Goal: Transaction & Acquisition: Purchase product/service

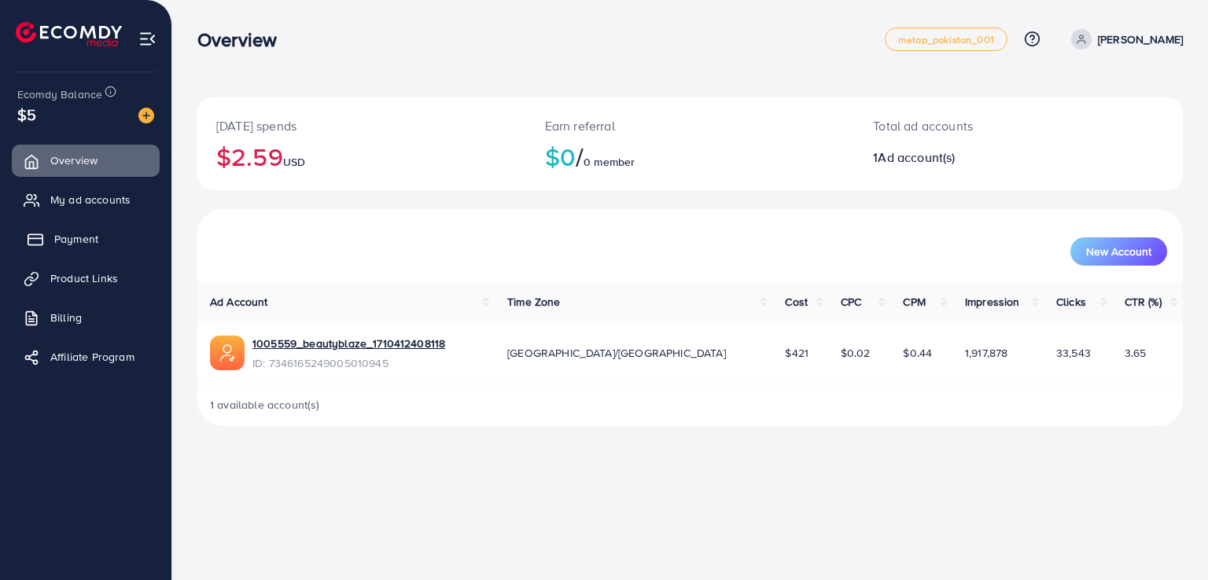
click at [88, 238] on span "Payment" at bounding box center [76, 239] width 44 height 16
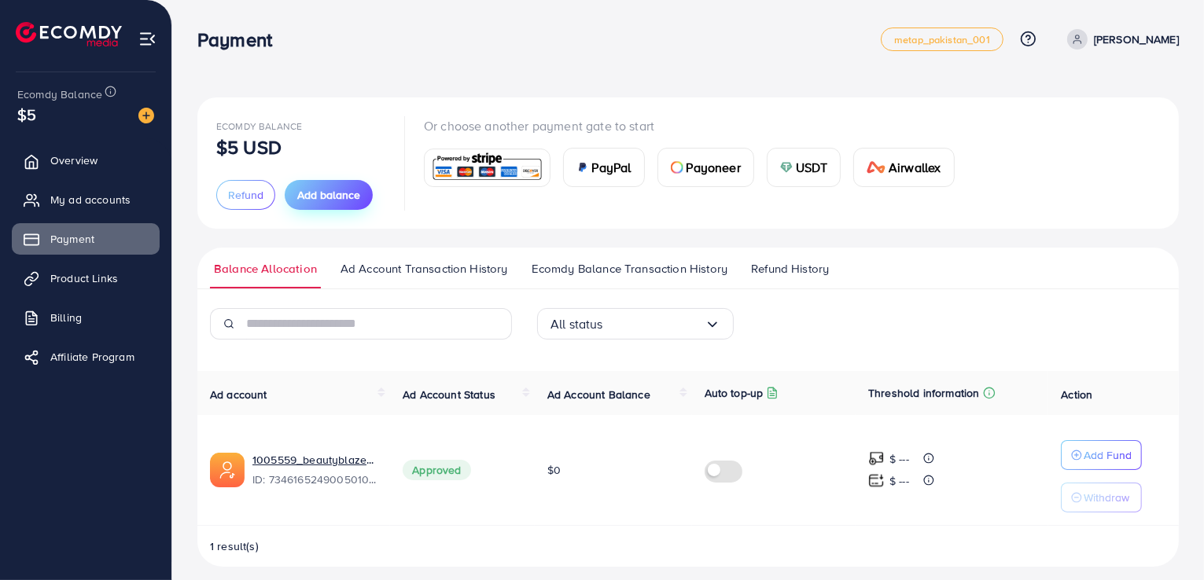
click at [344, 187] on span "Add balance" at bounding box center [328, 195] width 63 height 16
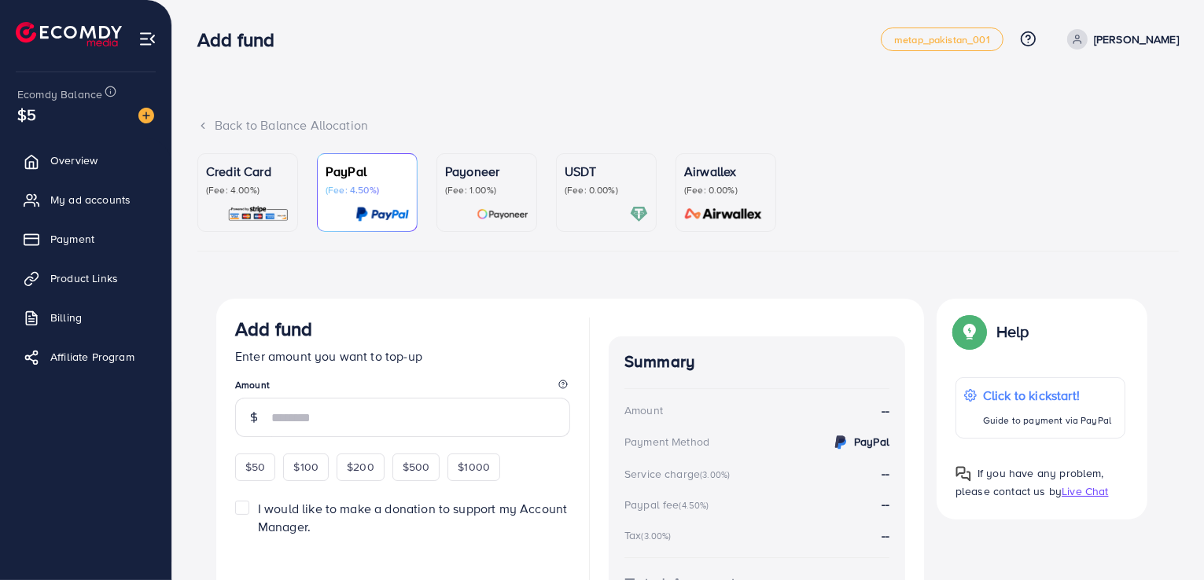
click at [604, 197] on div "USDT (Fee: 0.00%)" at bounding box center [606, 192] width 83 height 61
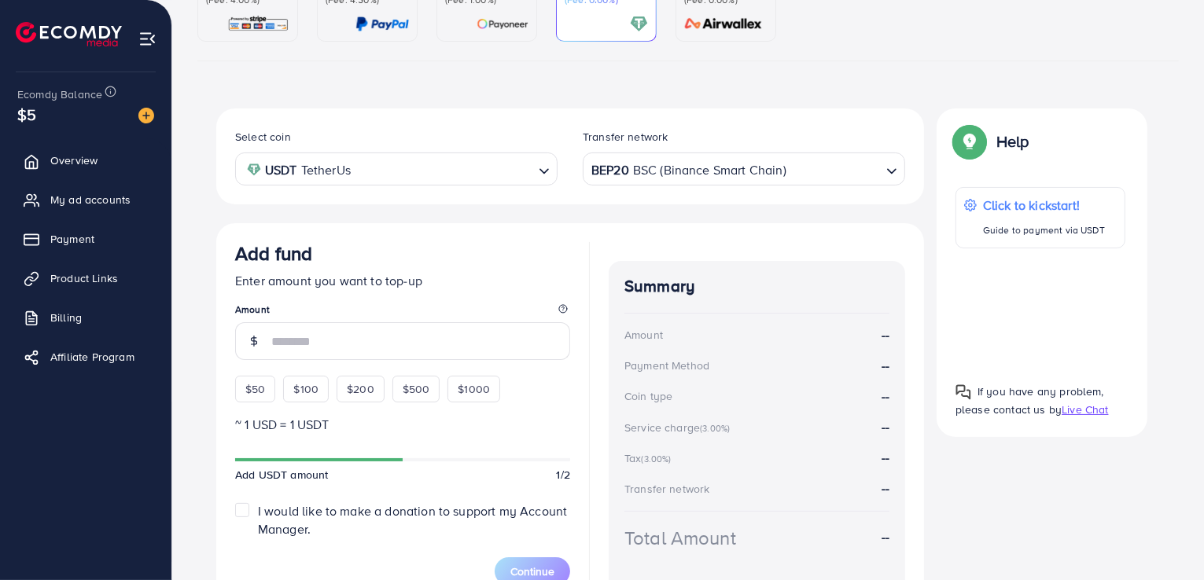
scroll to position [193, 0]
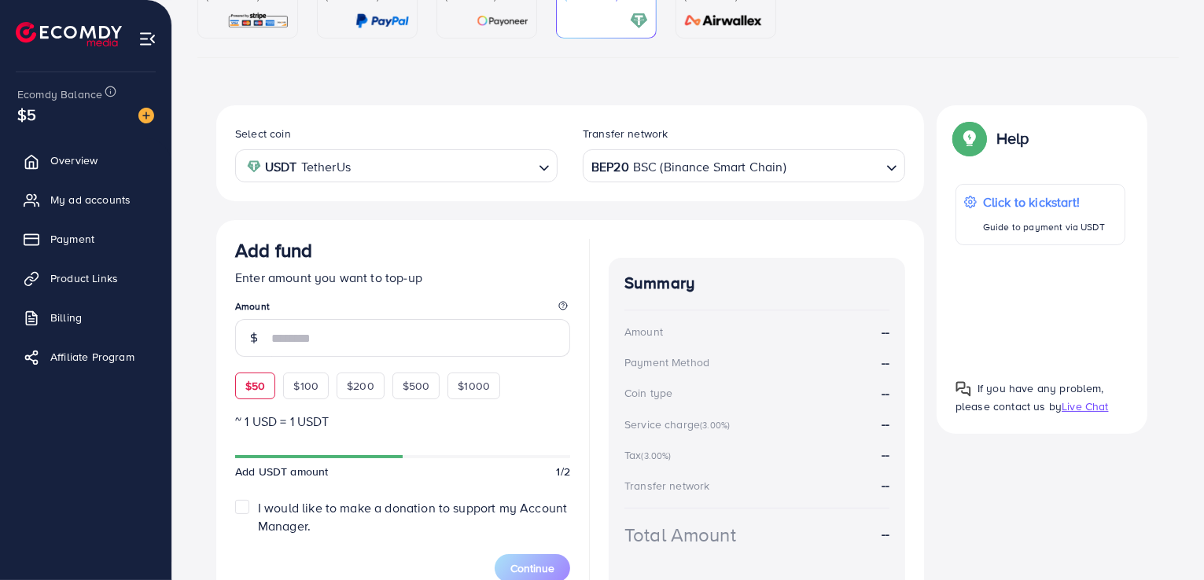
click at [252, 379] on span "$50" at bounding box center [255, 386] width 20 height 16
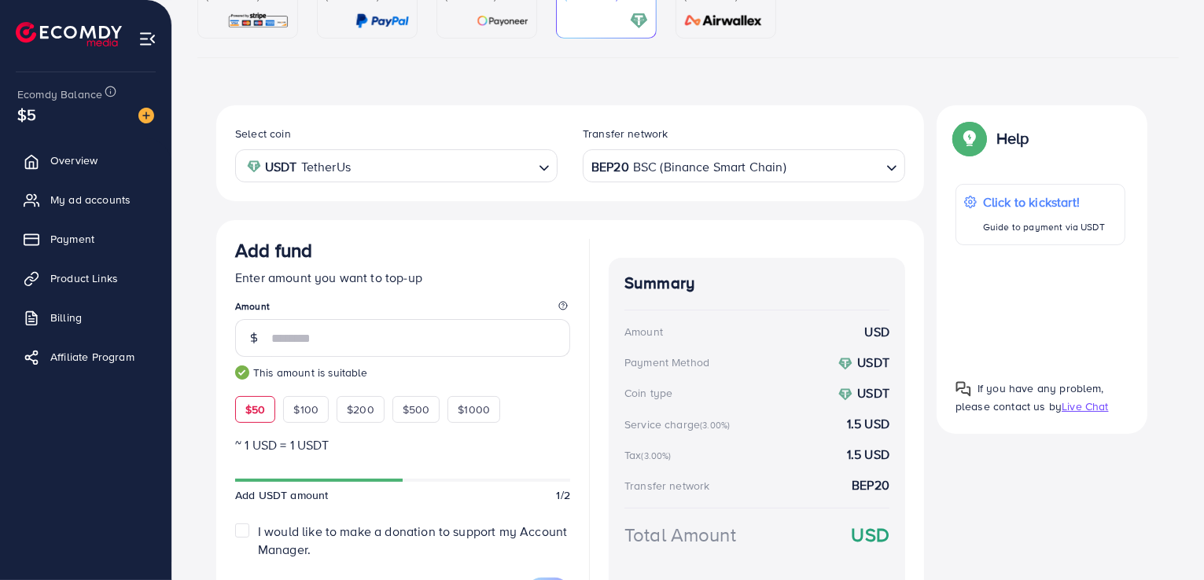
type input "**"
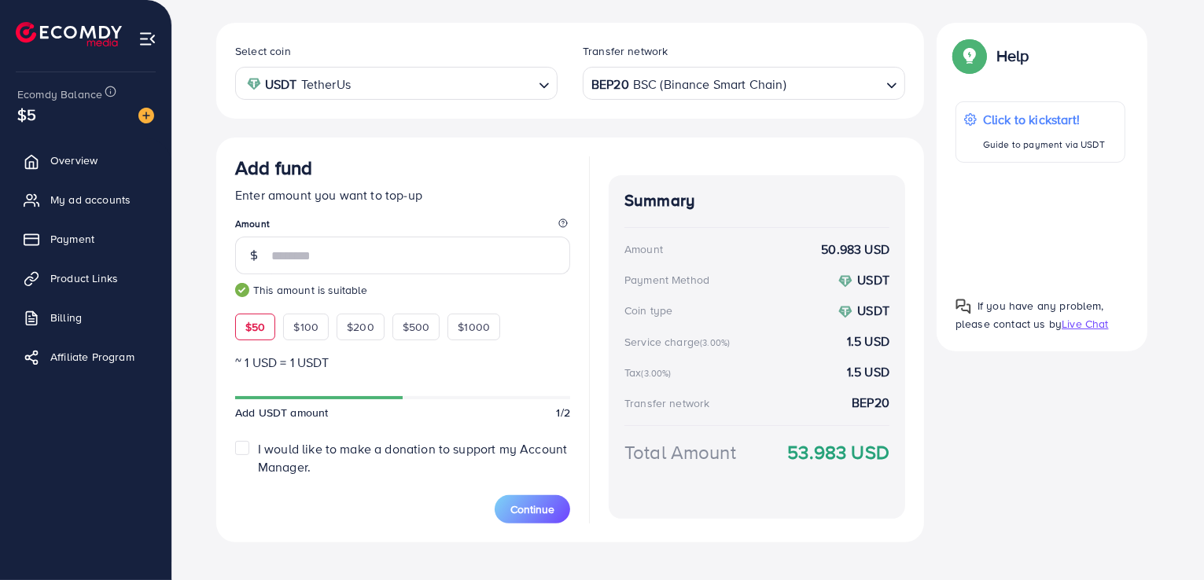
scroll to position [294, 0]
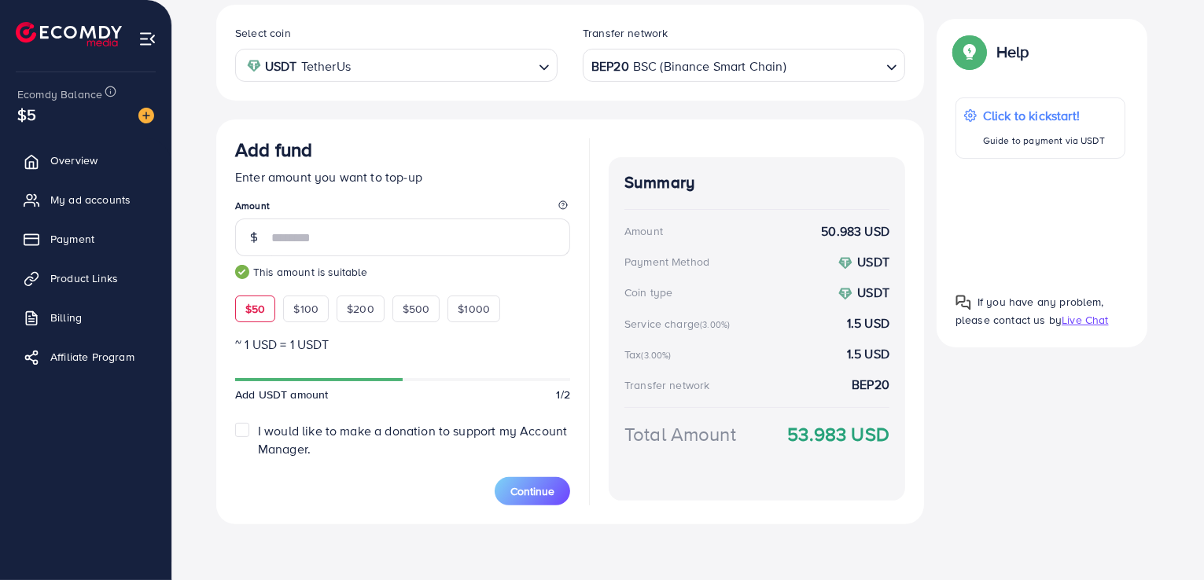
click at [258, 429] on label "I would like to make a donation to support my Account Manager." at bounding box center [414, 440] width 312 height 36
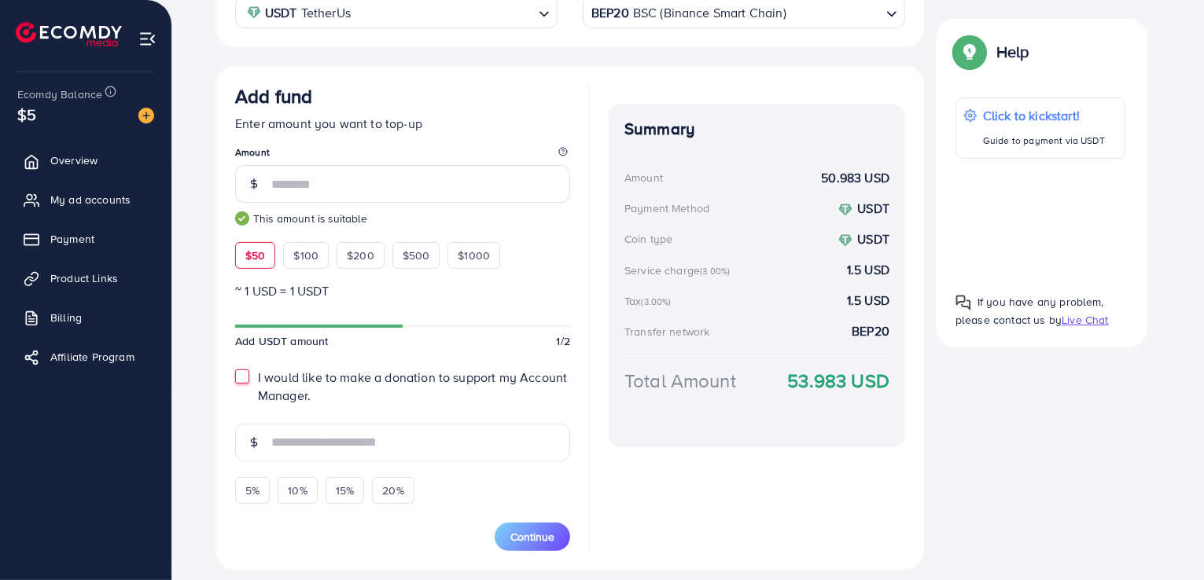
scroll to position [393, 0]
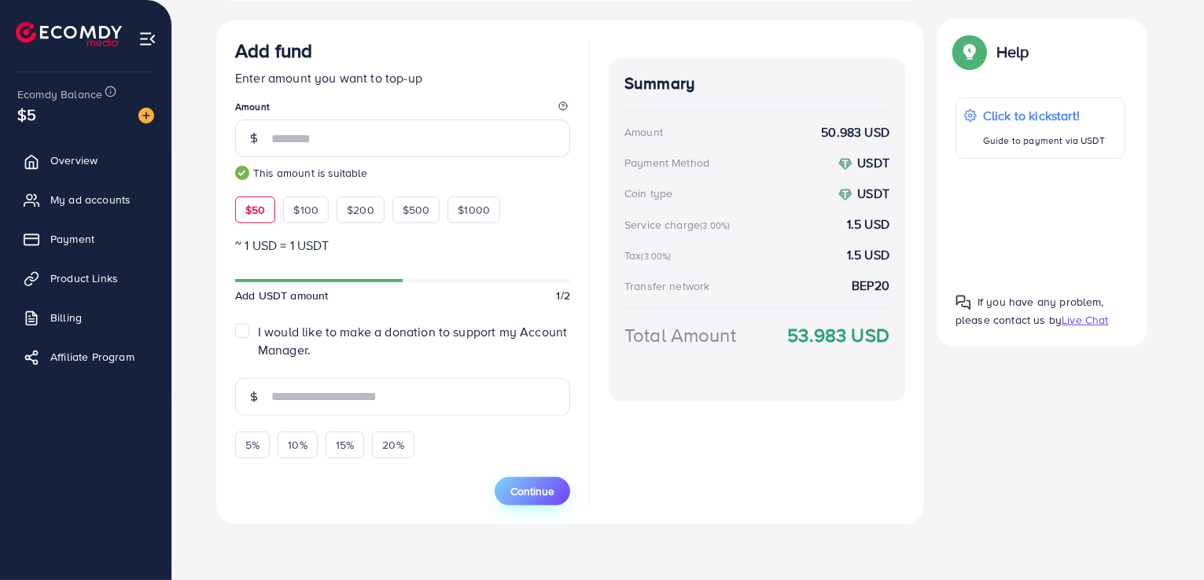
click at [528, 490] on span "Continue" at bounding box center [532, 492] width 44 height 16
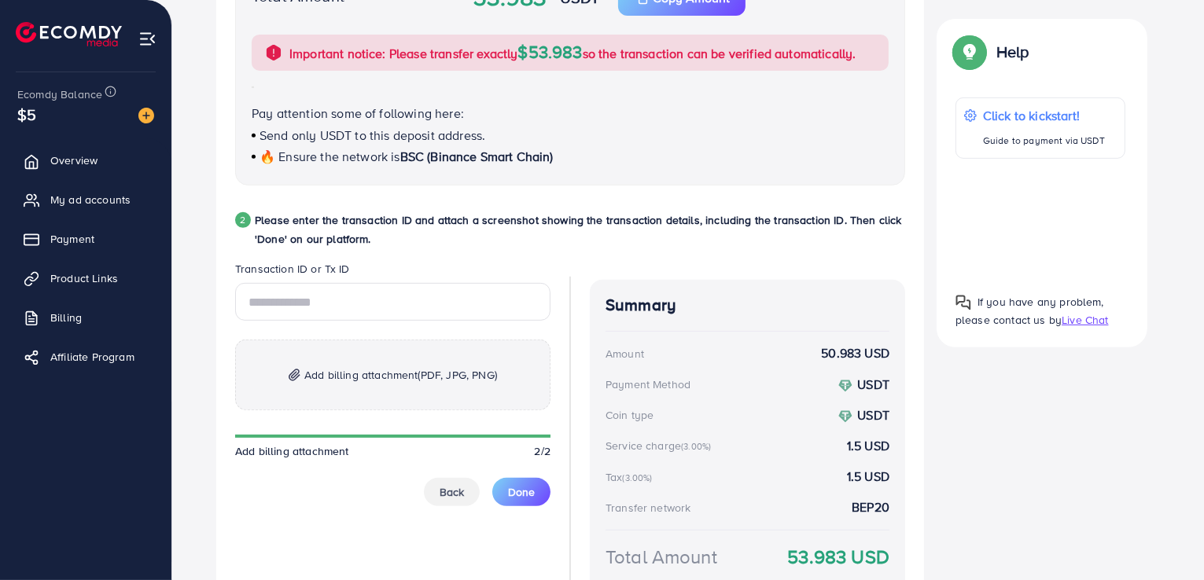
scroll to position [635, 0]
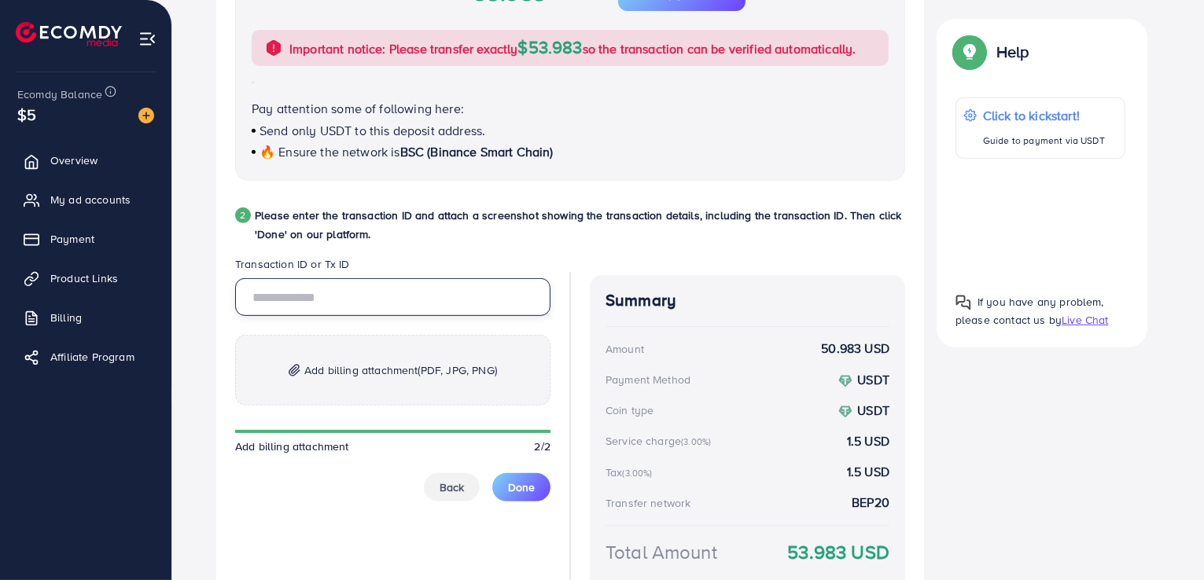
click at [362, 290] on input "text" at bounding box center [392, 297] width 315 height 38
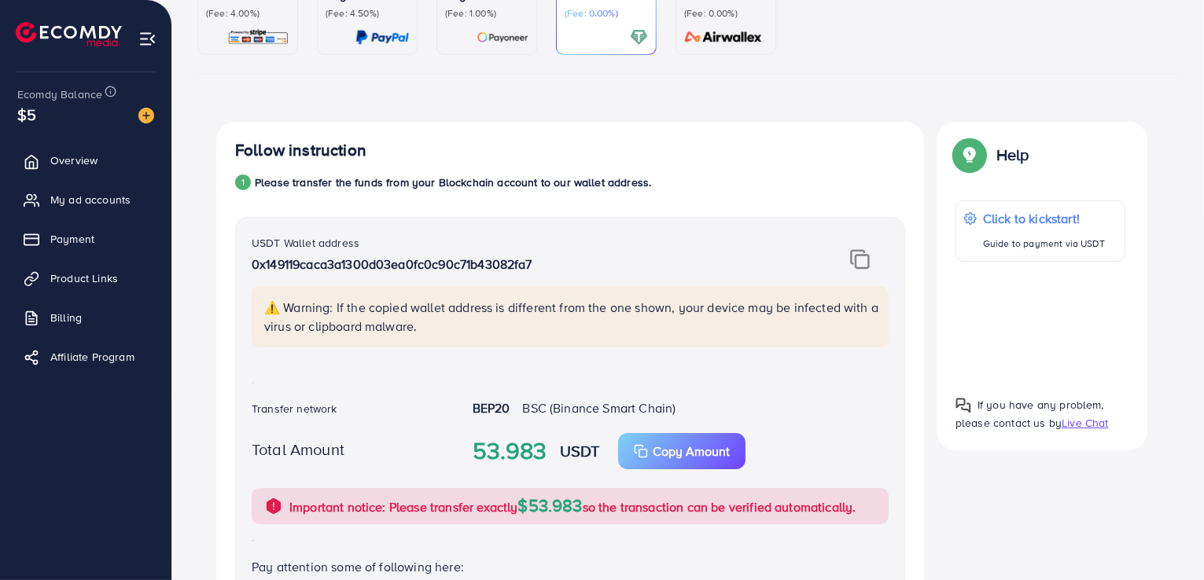
scroll to position [189, 0]
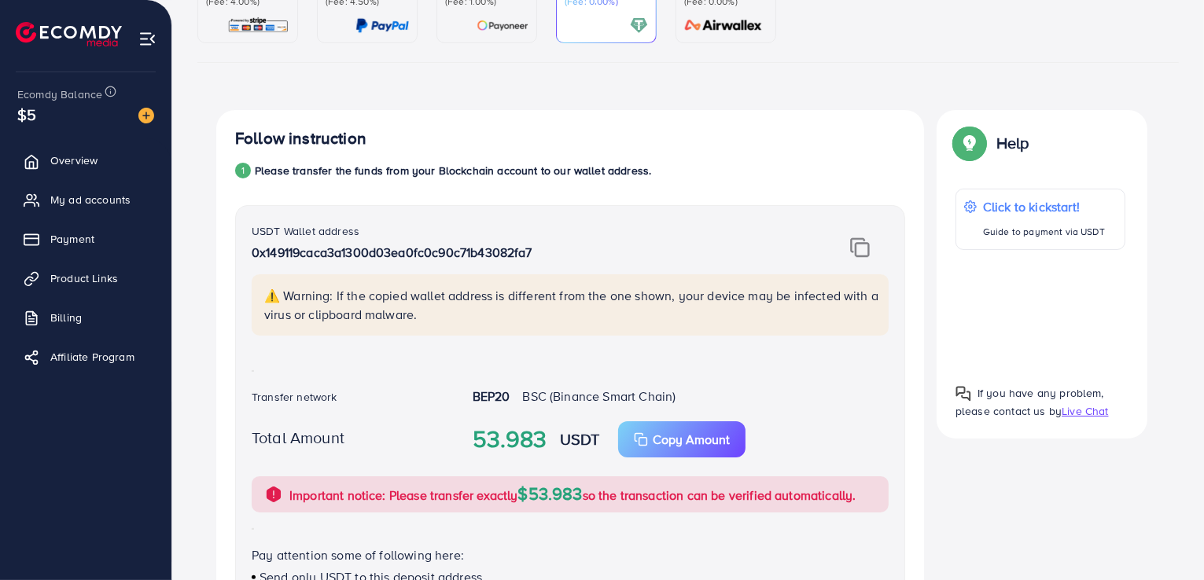
click at [861, 247] on img at bounding box center [860, 247] width 20 height 20
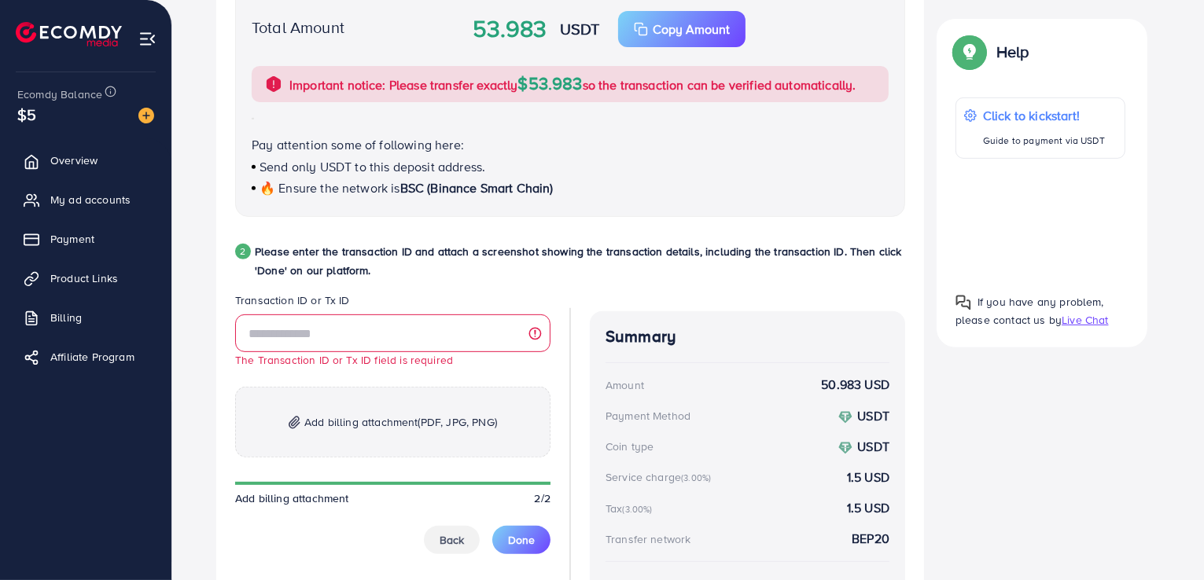
scroll to position [594, 0]
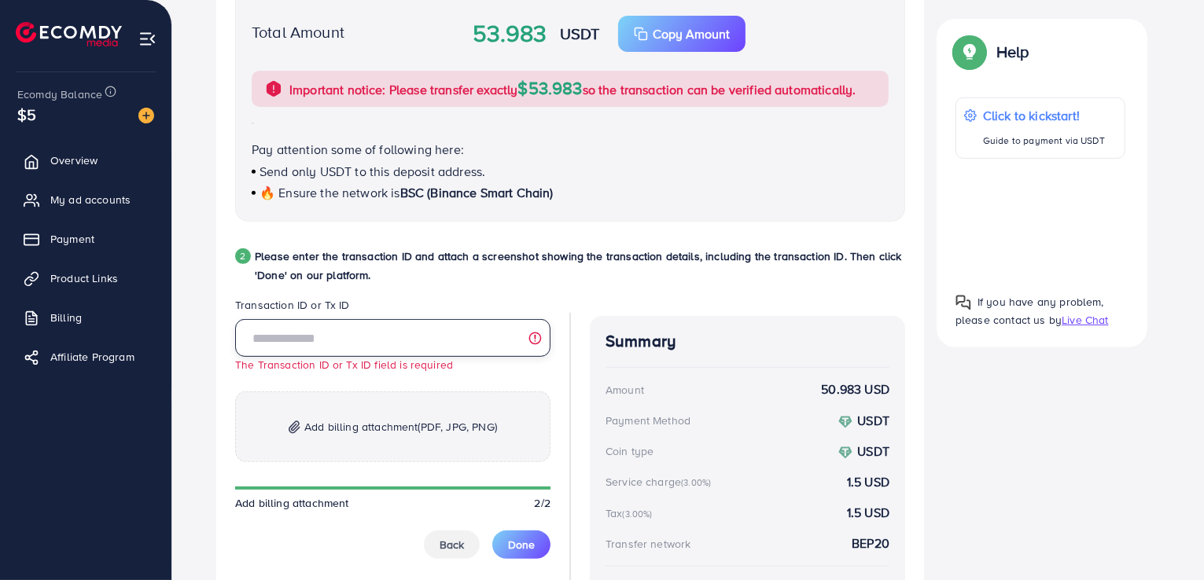
click at [403, 340] on input "text" at bounding box center [392, 338] width 315 height 38
click at [395, 344] on input "text" at bounding box center [392, 338] width 315 height 38
paste input "**********"
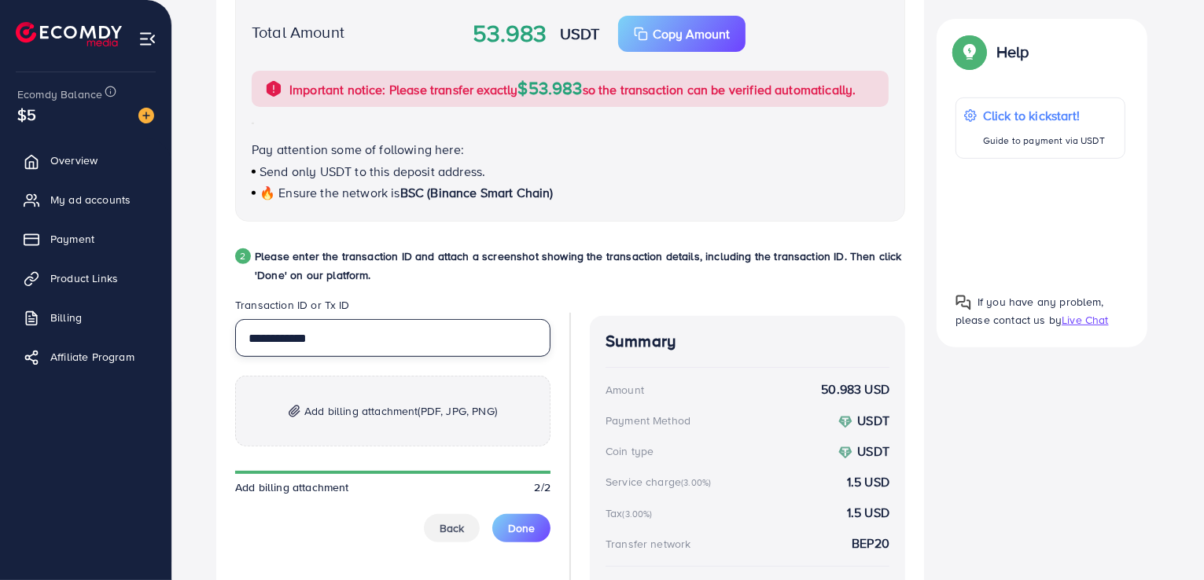
type input "**********"
click at [386, 410] on span "Add billing attachment (PDF, JPG, PNG)" at bounding box center [400, 411] width 193 height 19
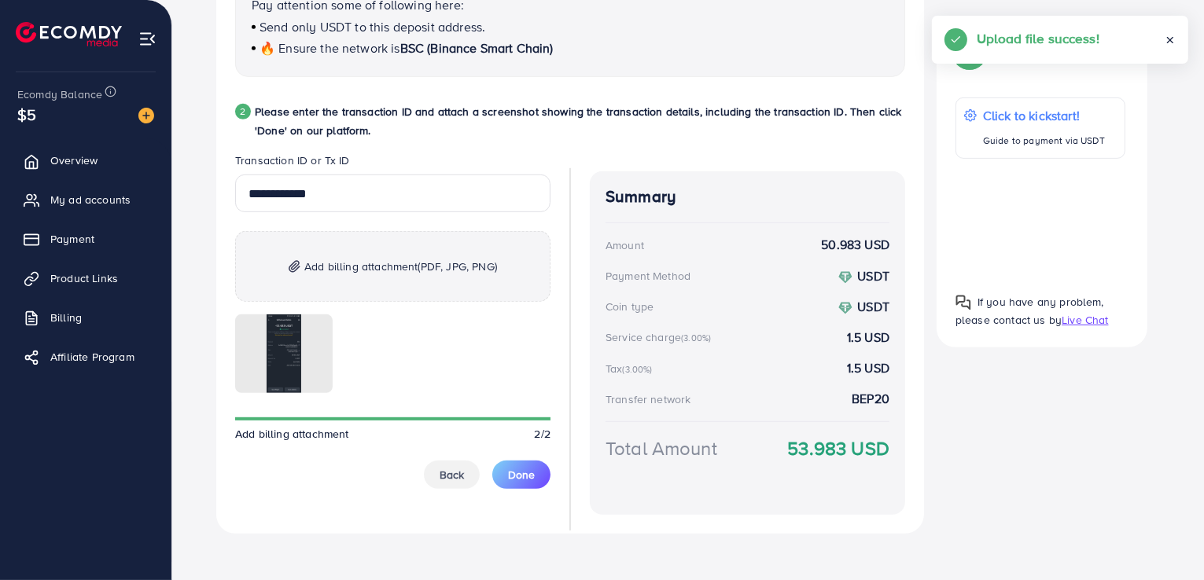
scroll to position [749, 0]
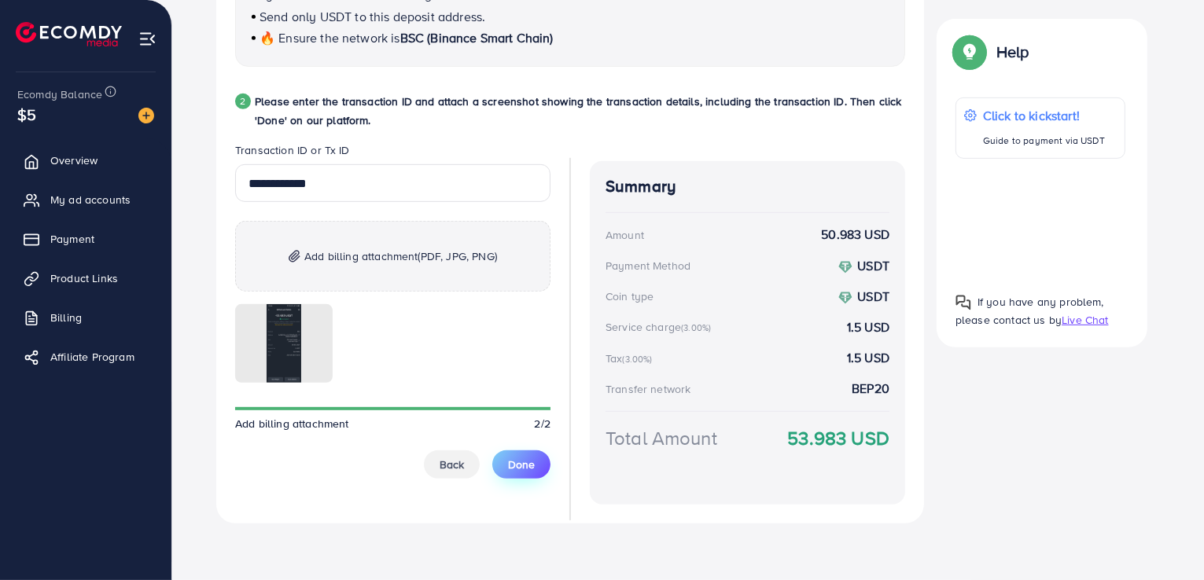
click at [524, 469] on span "Done" at bounding box center [521, 465] width 27 height 16
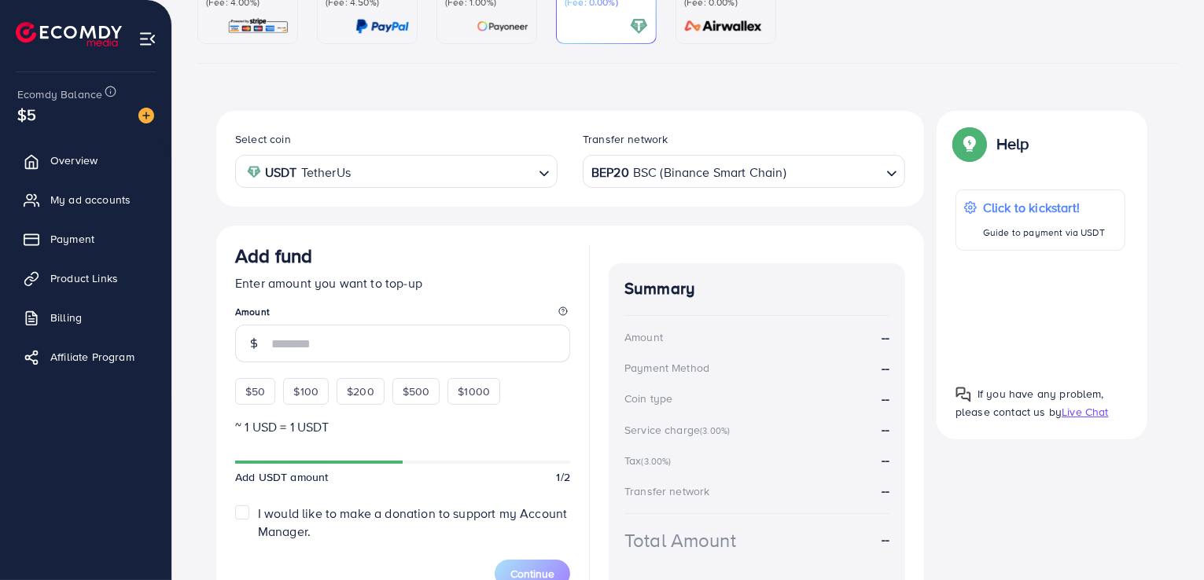
scroll to position [289, 0]
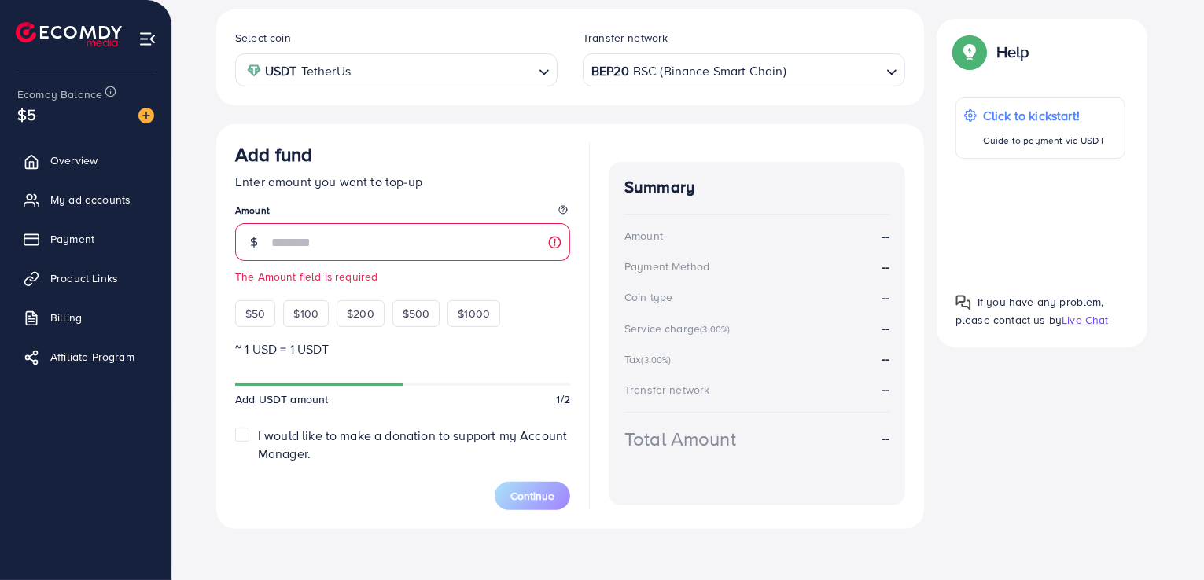
click at [239, 411] on form "Add fund Enter amount you want to top-up Amount The Amount field is required $5…" at bounding box center [402, 326] width 335 height 367
click at [258, 433] on label "I would like to make a donation to support my Account Manager." at bounding box center [414, 445] width 312 height 36
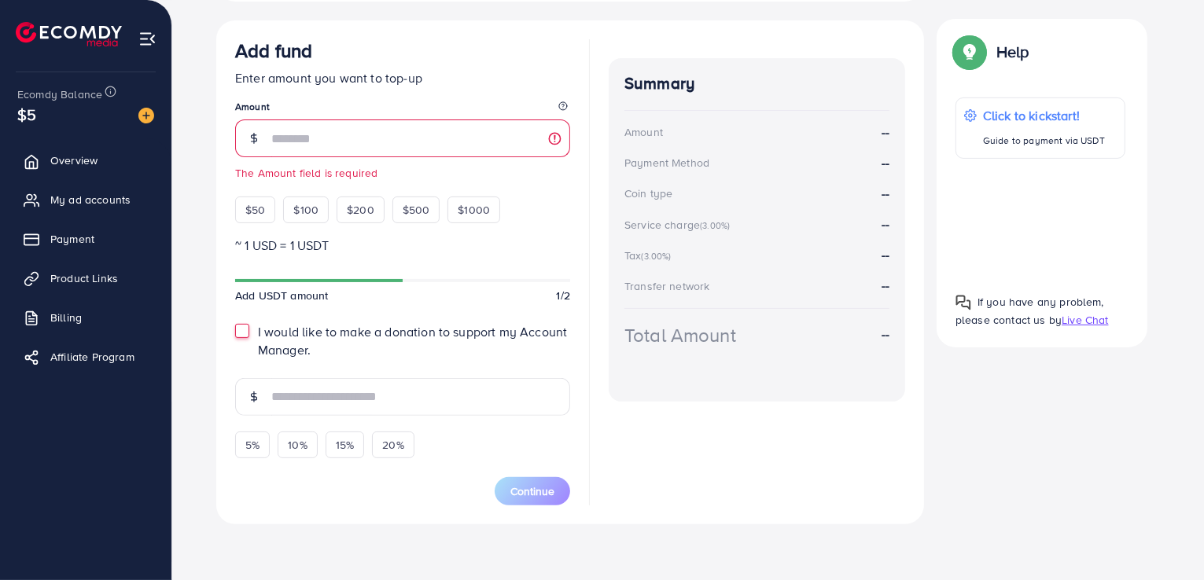
scroll to position [0, 0]
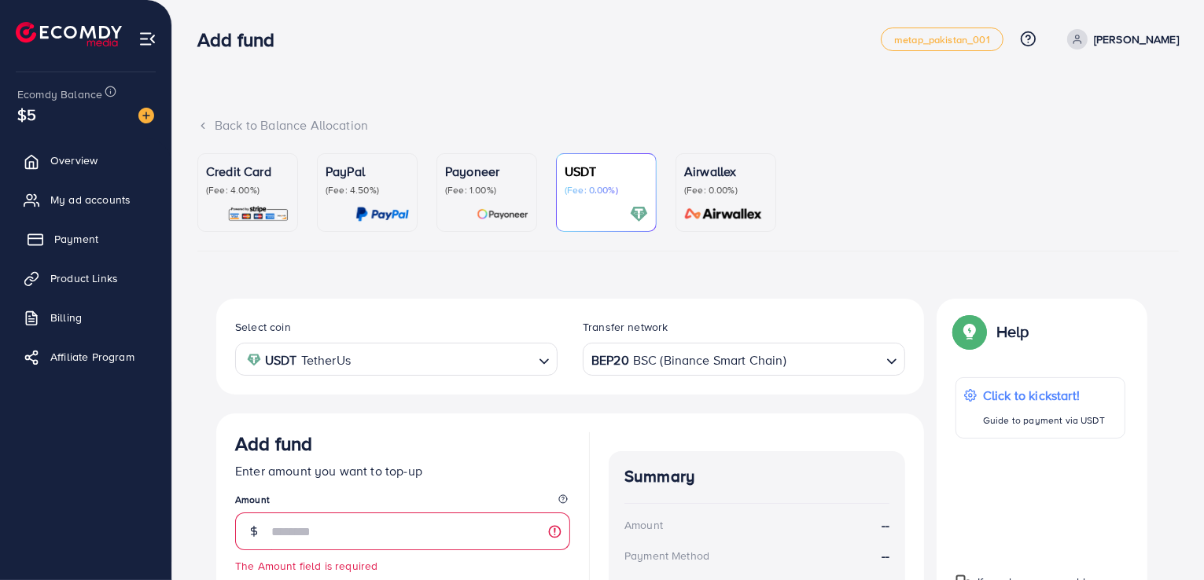
click at [90, 237] on span "Payment" at bounding box center [76, 239] width 44 height 16
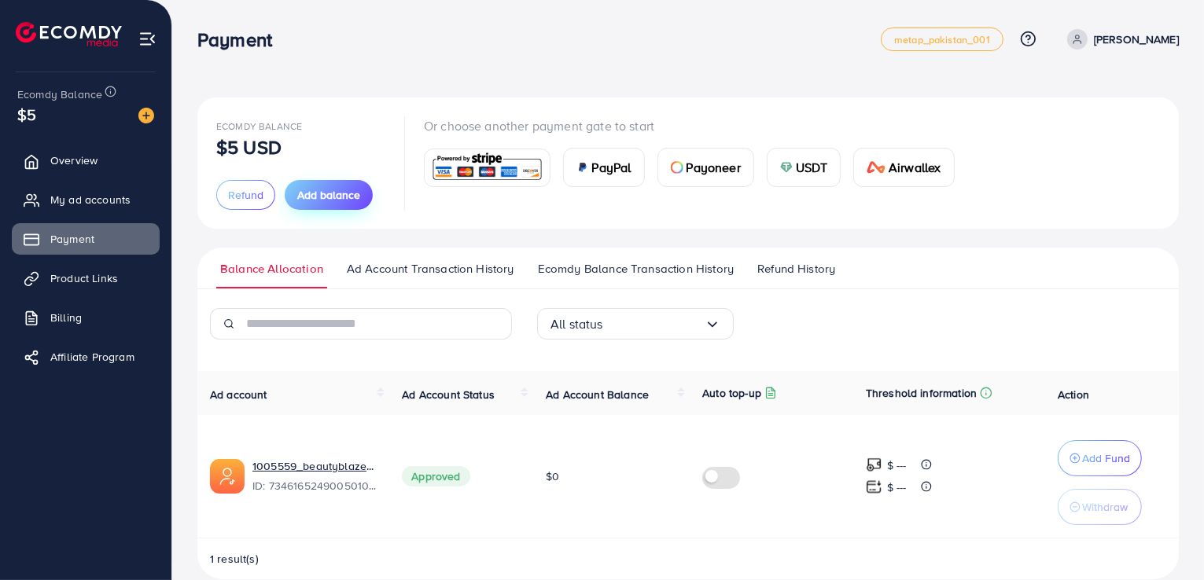
click at [318, 202] on span "Add balance" at bounding box center [328, 195] width 63 height 16
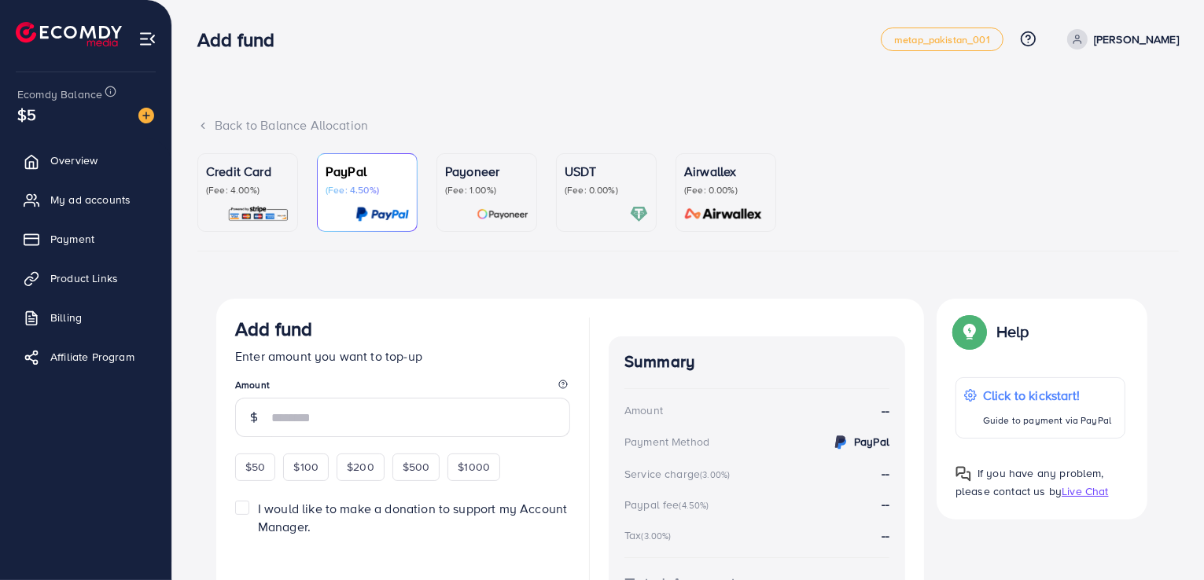
click at [607, 169] on p "USDT" at bounding box center [606, 171] width 83 height 19
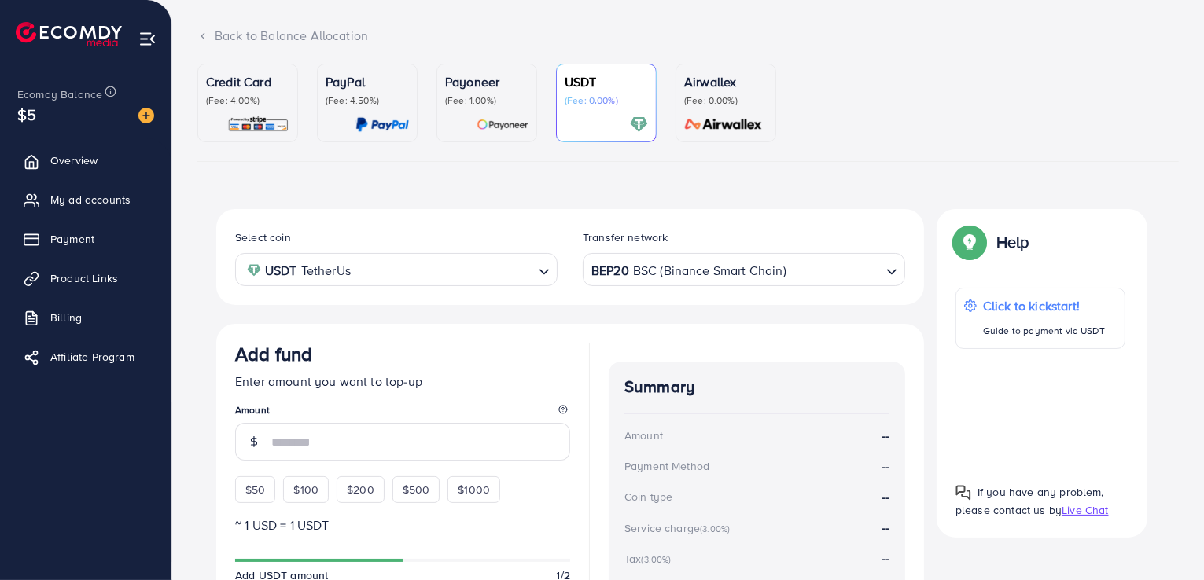
scroll to position [91, 0]
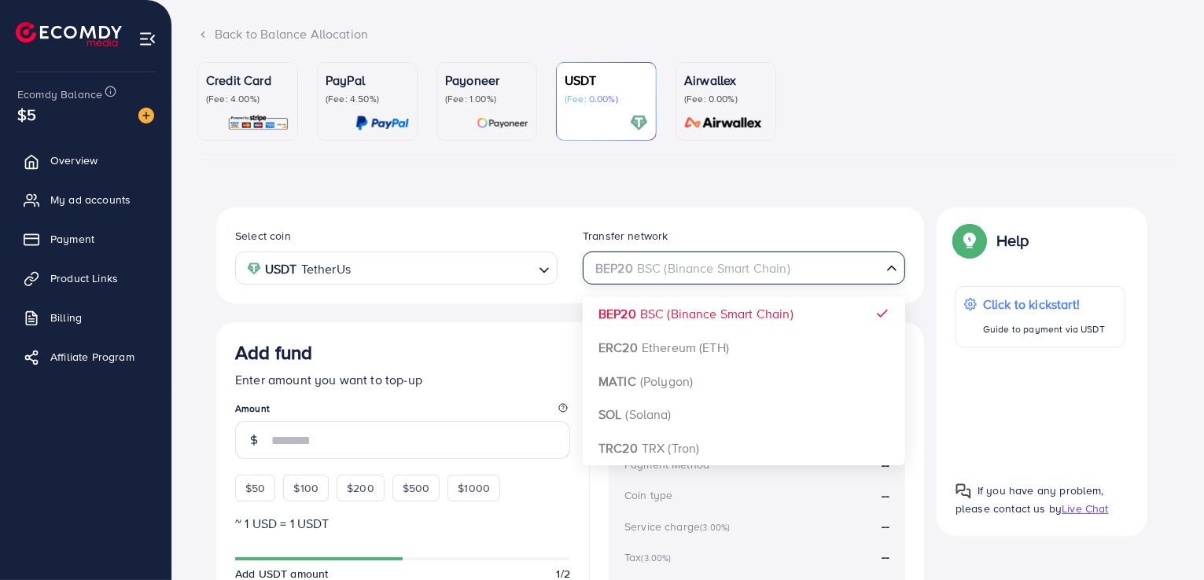
click at [819, 270] on input "Search for option" at bounding box center [735, 268] width 290 height 24
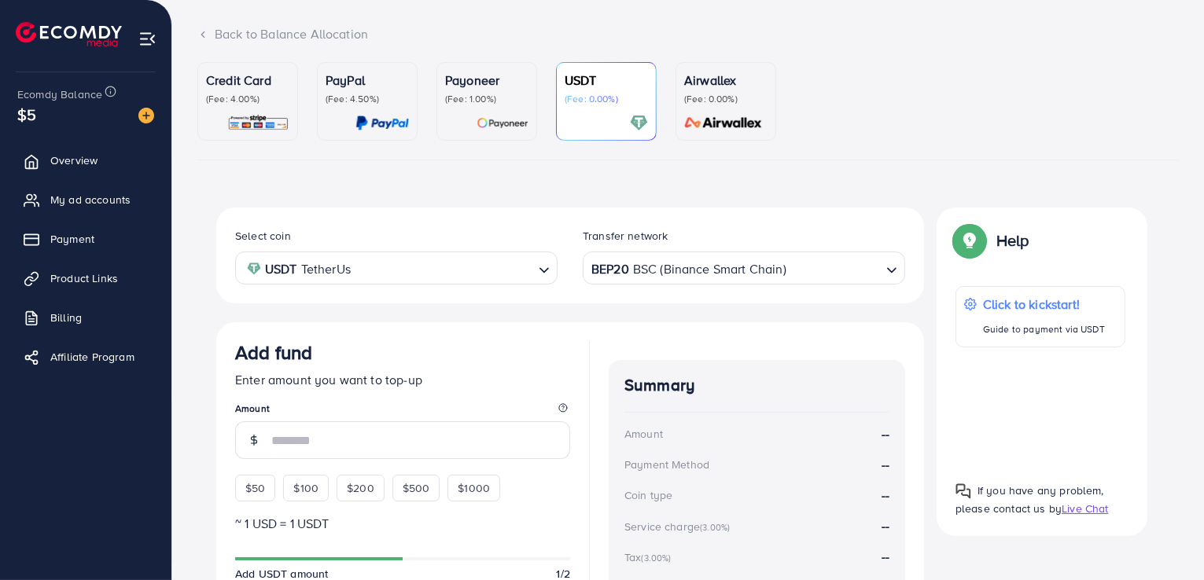
click at [899, 164] on div "Credit Card (Fee: 4.00%) PayPal (Fee: 4.50%) Payoneer (Fee: 1.00%) USDT (Fee: 0…" at bounding box center [687, 398] width 981 height 673
click at [497, 256] on input "Search for option" at bounding box center [443, 268] width 177 height 24
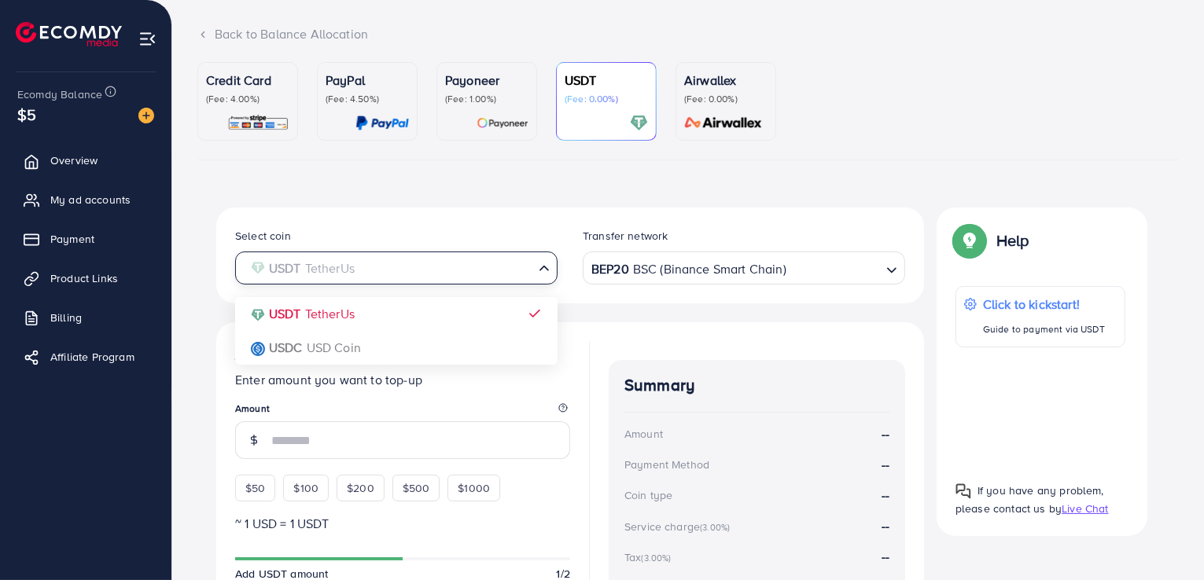
click at [667, 182] on div "Credit Card (Fee: 4.00%) PayPal (Fee: 4.50%) Payoneer (Fee: 1.00%) USDT (Fee: 0…" at bounding box center [687, 398] width 981 height 673
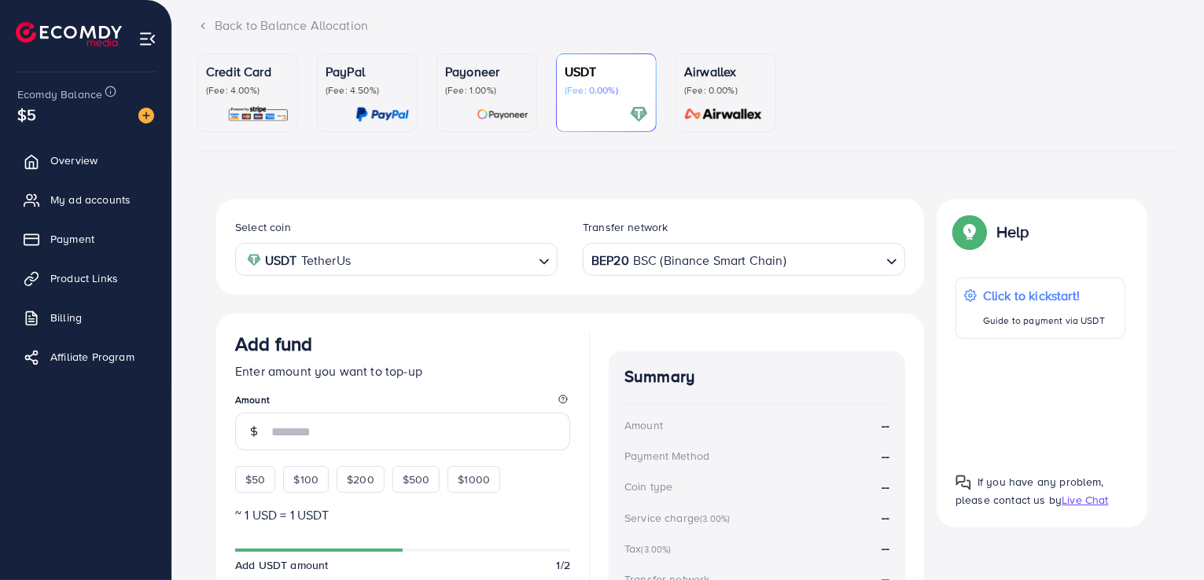
scroll to position [0, 0]
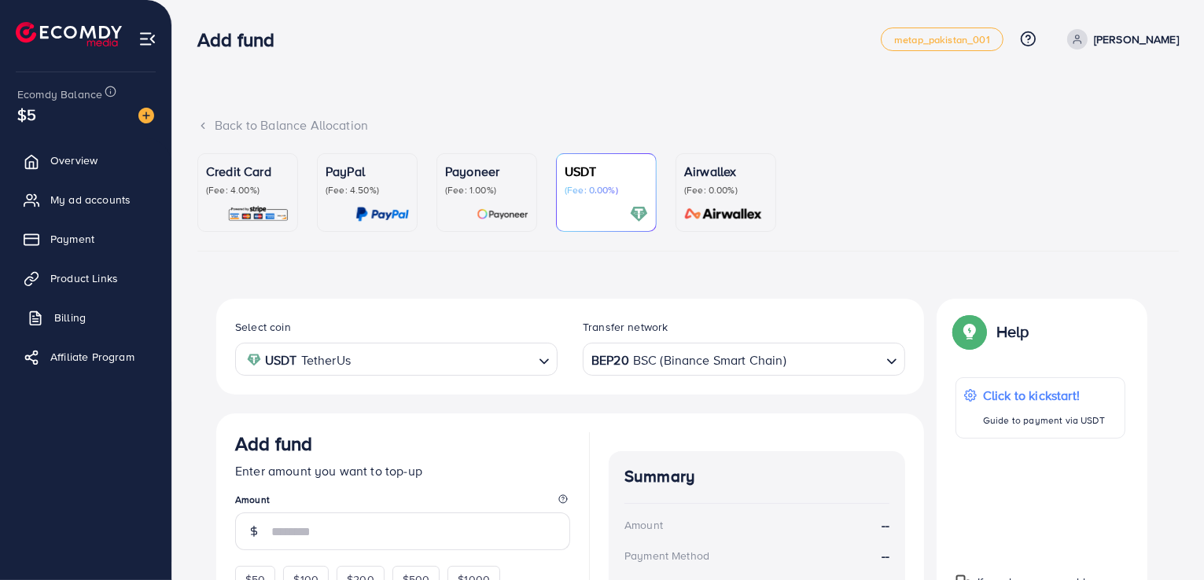
click at [83, 322] on span "Billing" at bounding box center [69, 318] width 31 height 16
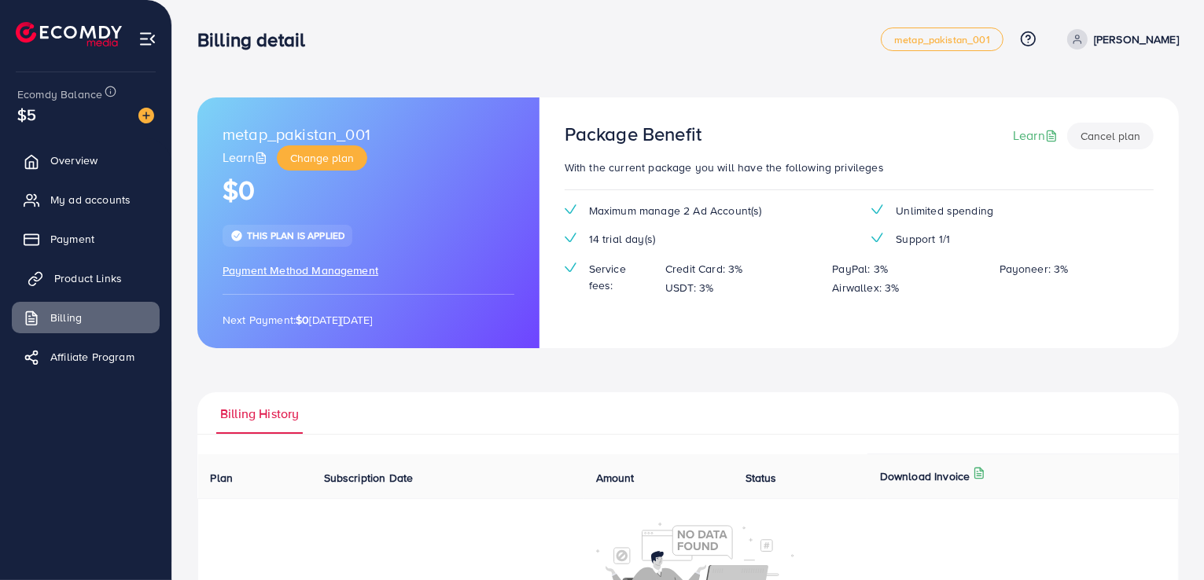
click at [91, 282] on span "Product Links" at bounding box center [88, 279] width 68 height 16
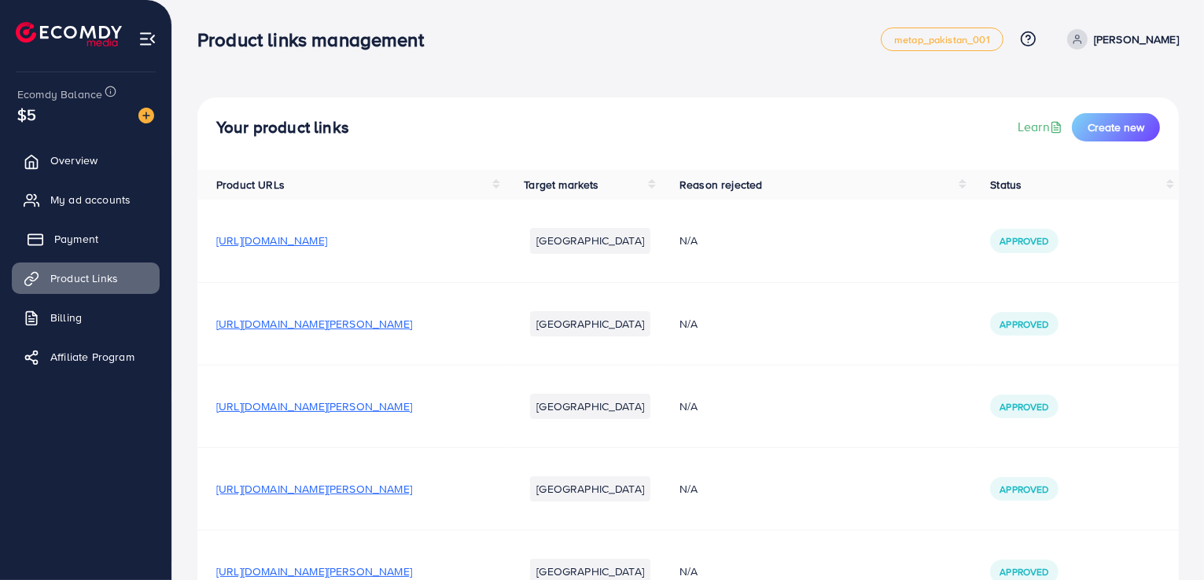
click at [82, 241] on span "Payment" at bounding box center [76, 239] width 44 height 16
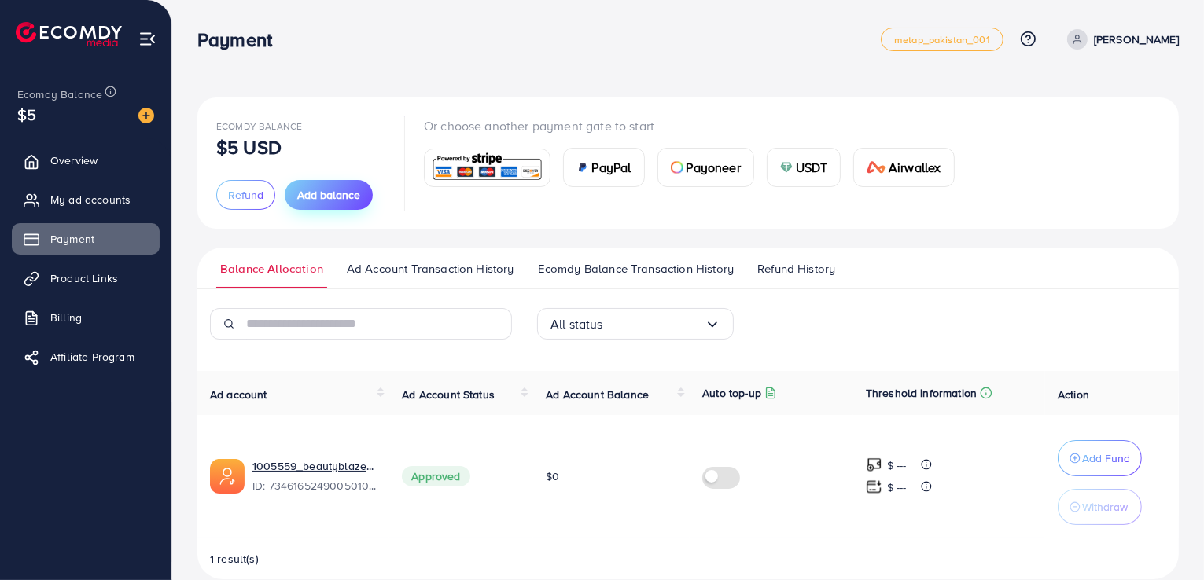
click at [330, 190] on span "Add balance" at bounding box center [328, 195] width 63 height 16
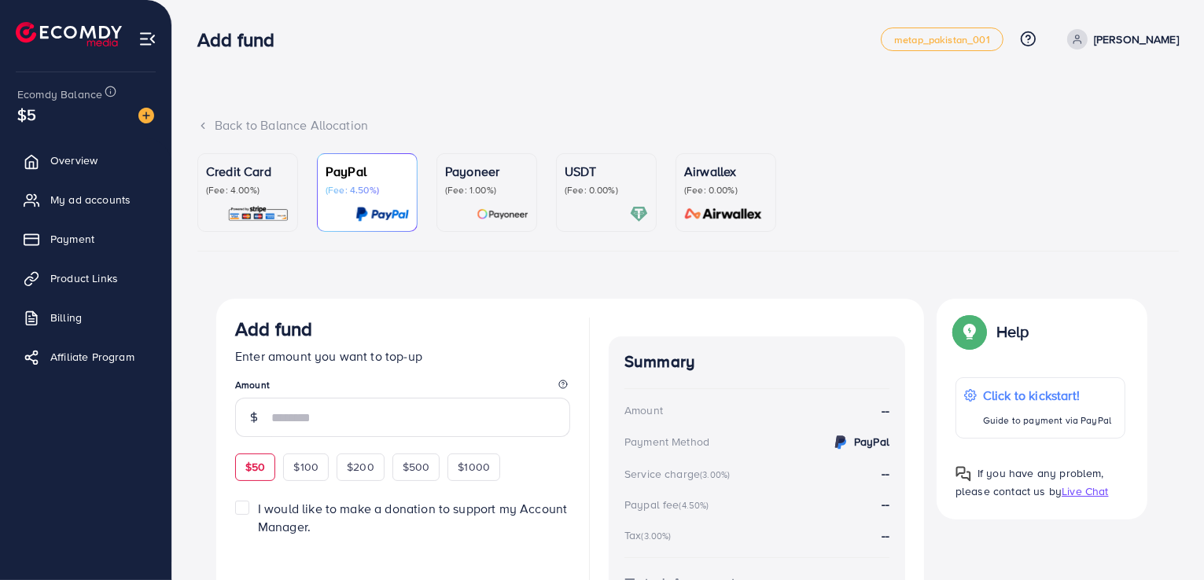
click at [259, 465] on span "$50" at bounding box center [255, 467] width 20 height 16
type input "**"
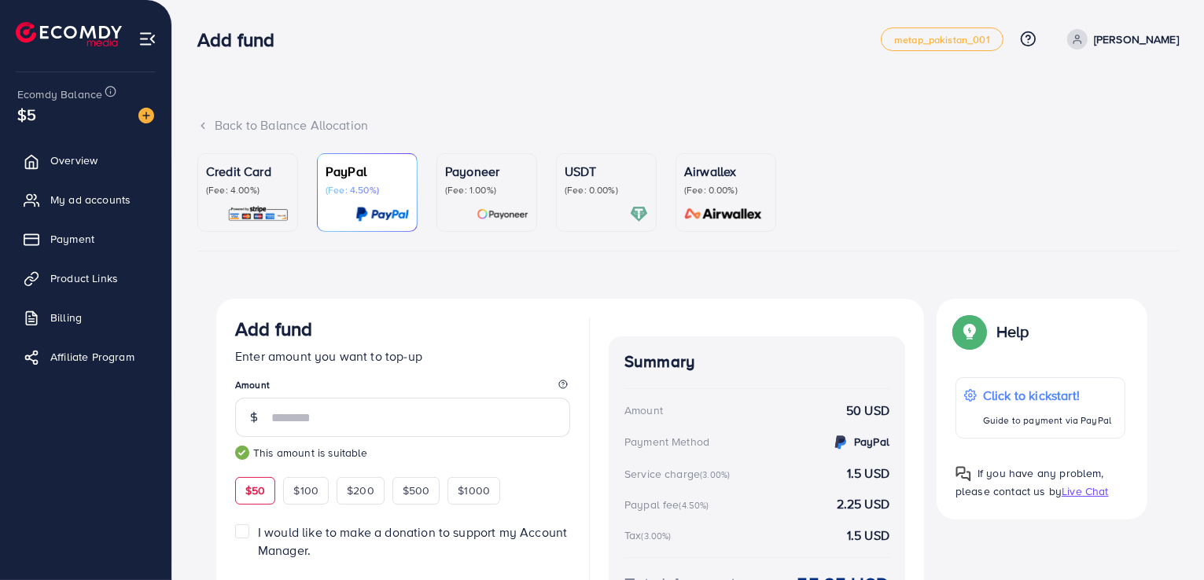
scroll to position [109, 0]
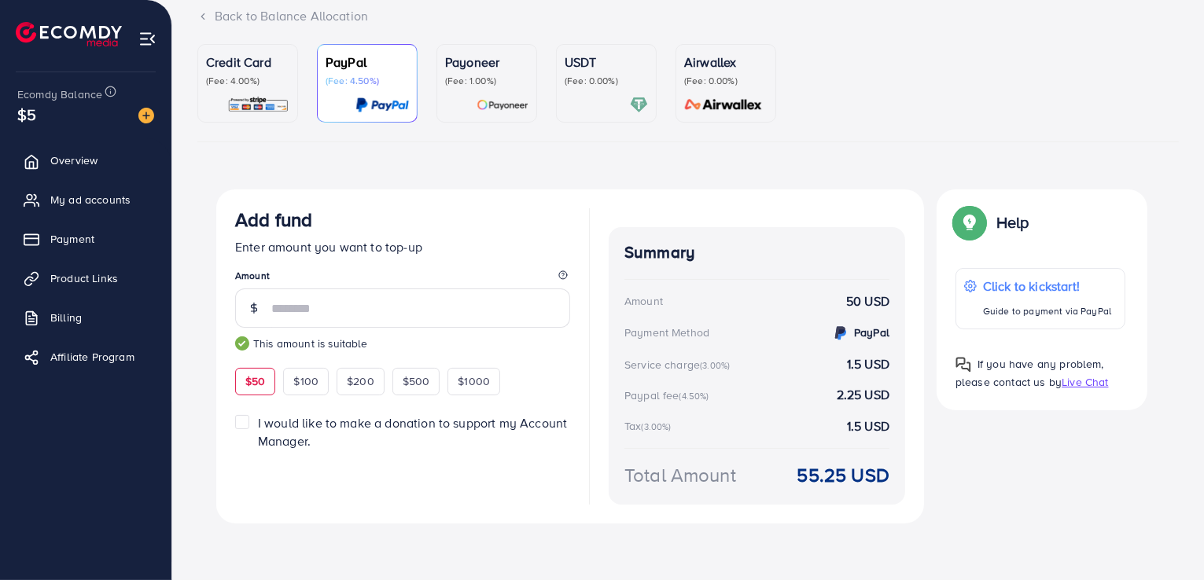
click at [596, 94] on div "USDT (Fee: 0.00%)" at bounding box center [606, 83] width 83 height 61
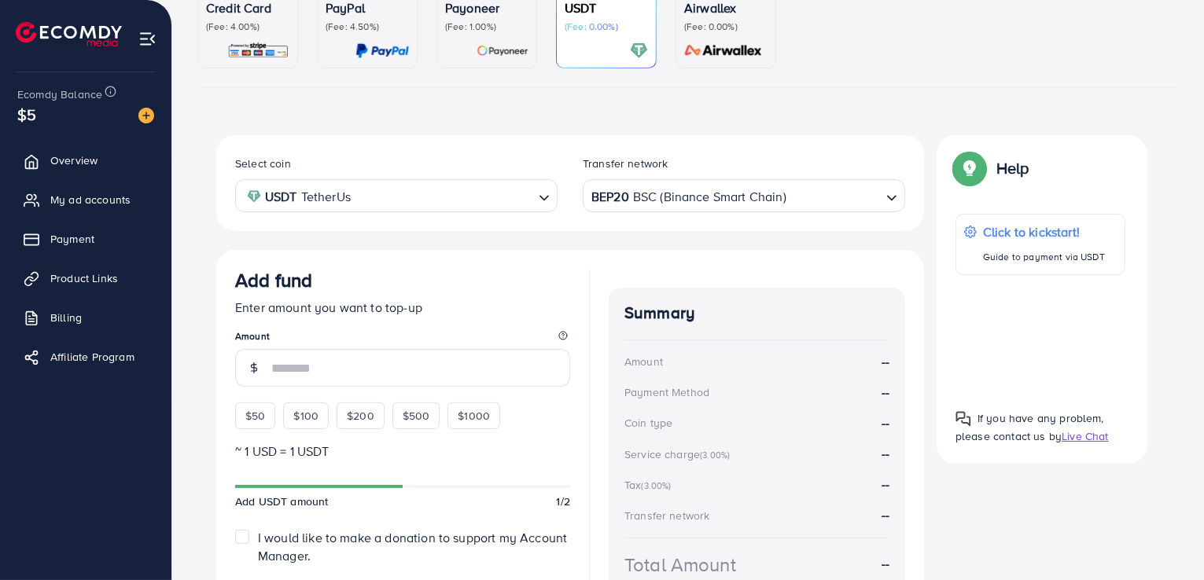
scroll to position [289, 0]
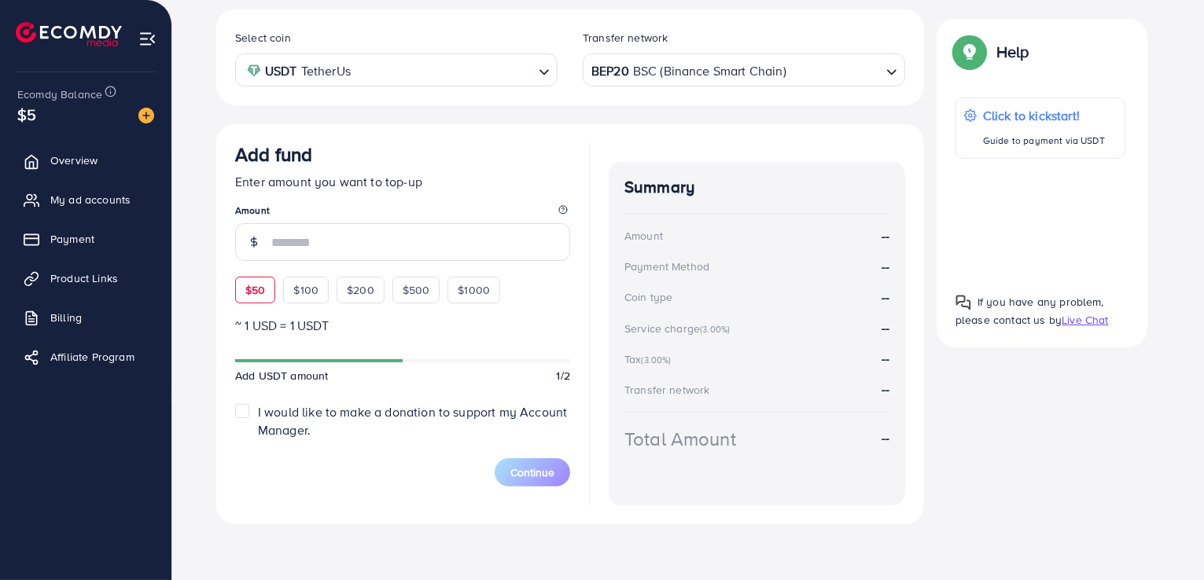
click at [254, 296] on span "$50" at bounding box center [255, 290] width 20 height 16
type input "**"
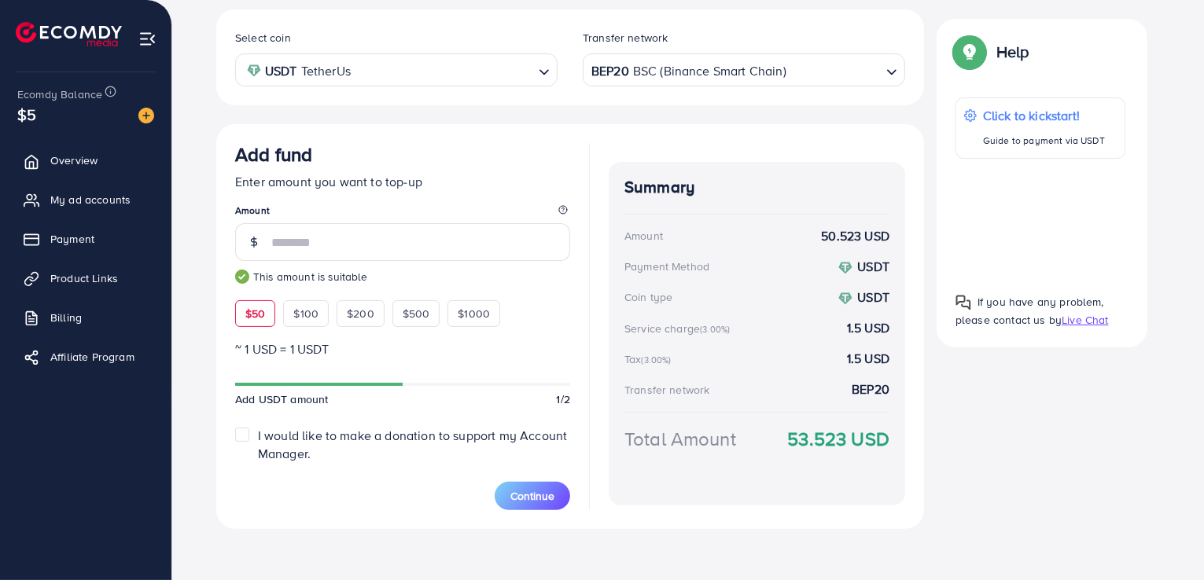
click at [258, 433] on label "I would like to make a donation to support my Account Manager." at bounding box center [414, 445] width 312 height 36
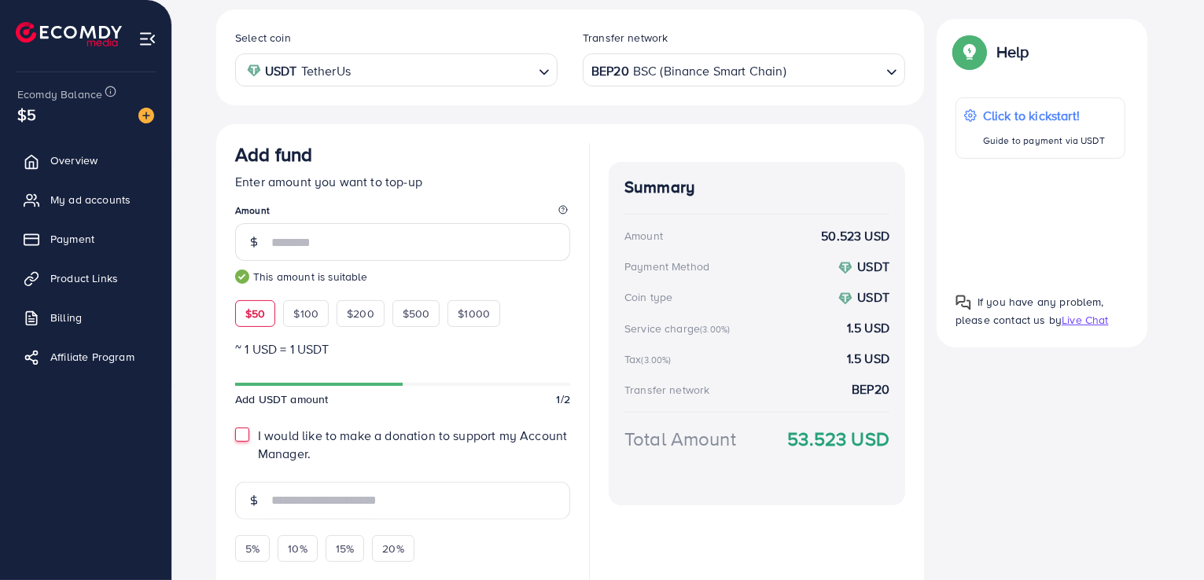
scroll to position [393, 0]
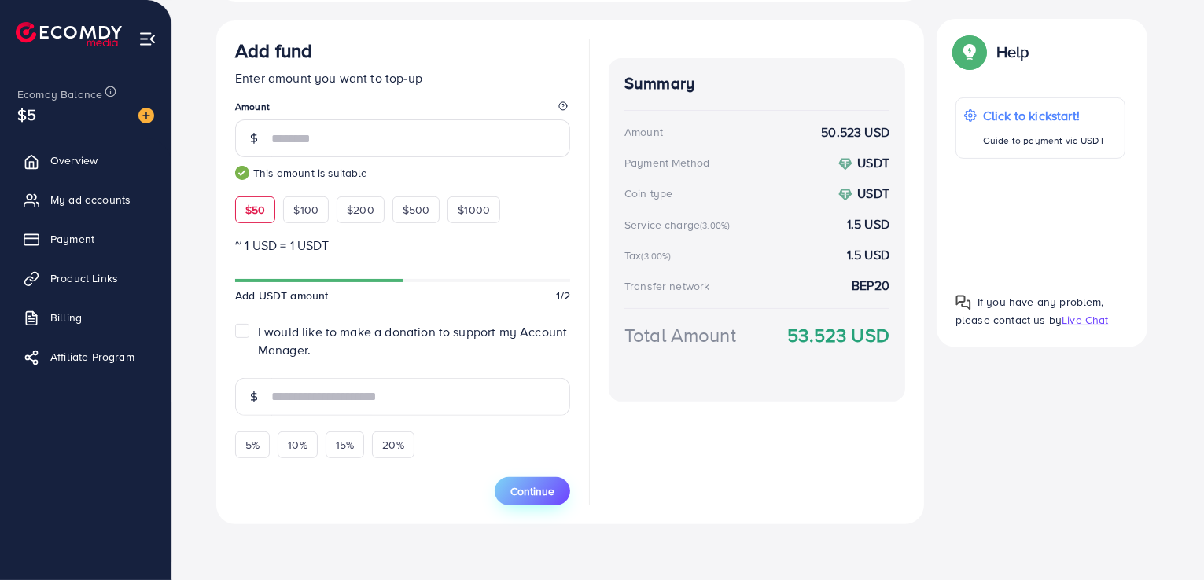
click at [539, 499] on button "Continue" at bounding box center [532, 491] width 75 height 28
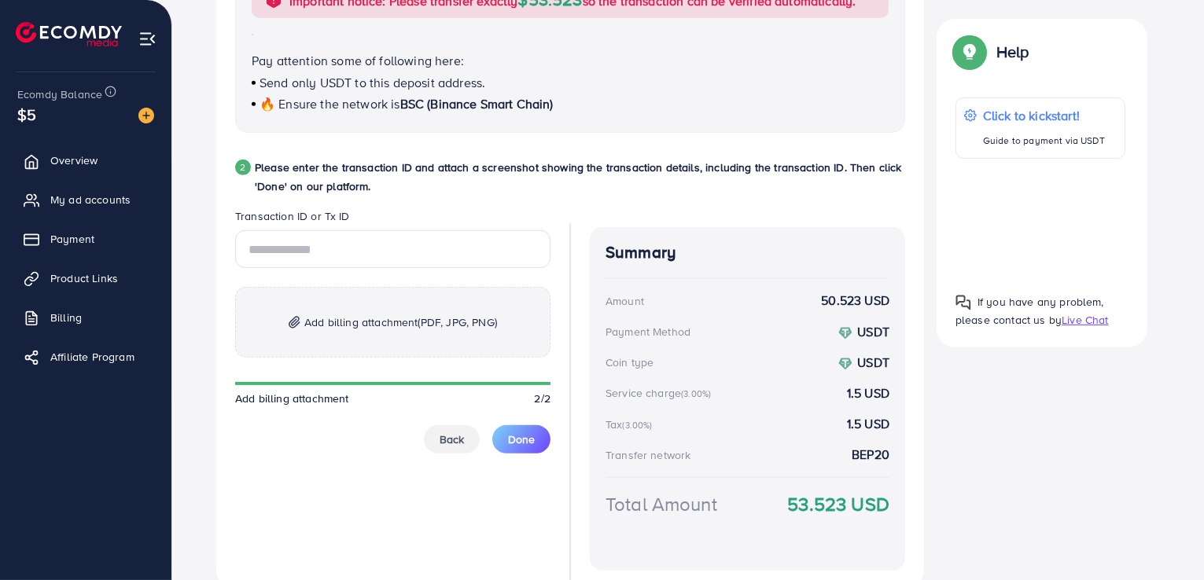
scroll to position [683, 0]
click at [389, 321] on span "Add billing attachment (PDF, JPG, PNG)" at bounding box center [400, 323] width 193 height 19
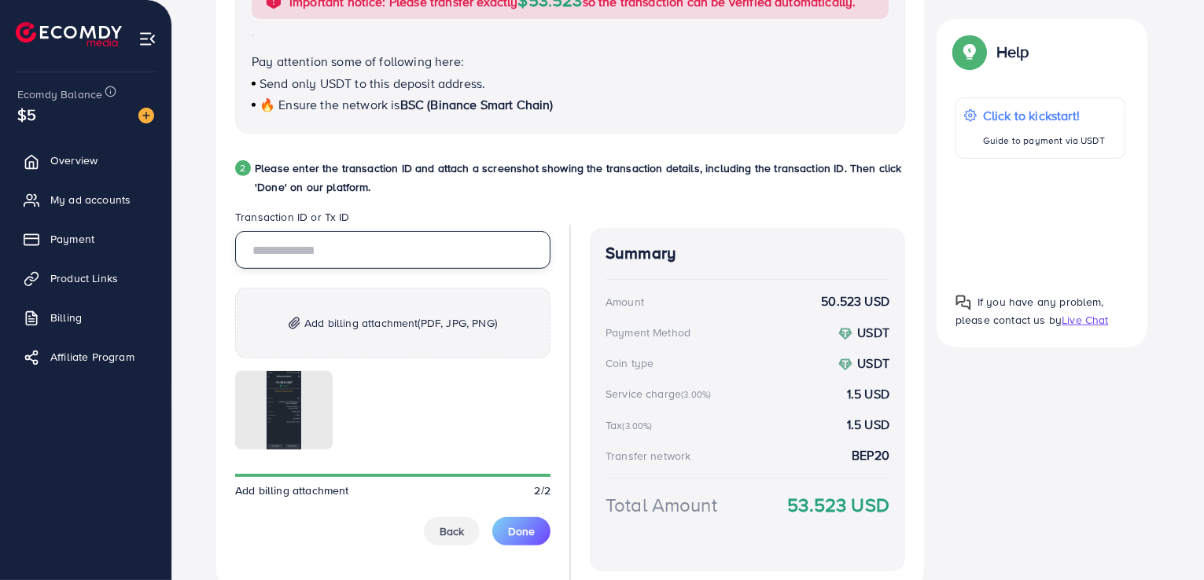
click at [361, 248] on input "text" at bounding box center [392, 250] width 315 height 38
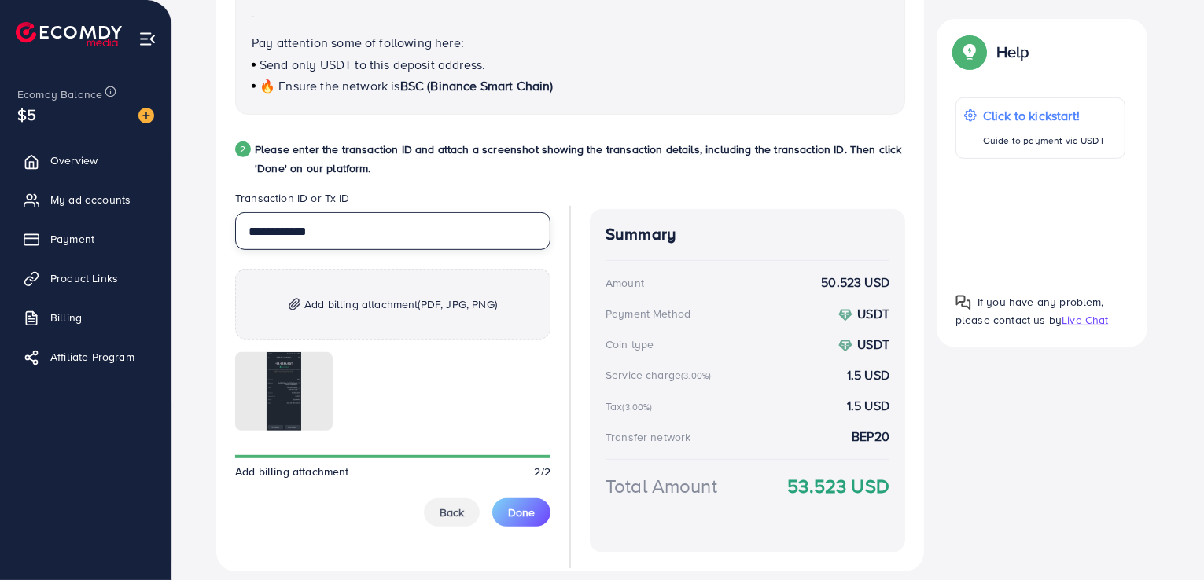
scroll to position [706, 0]
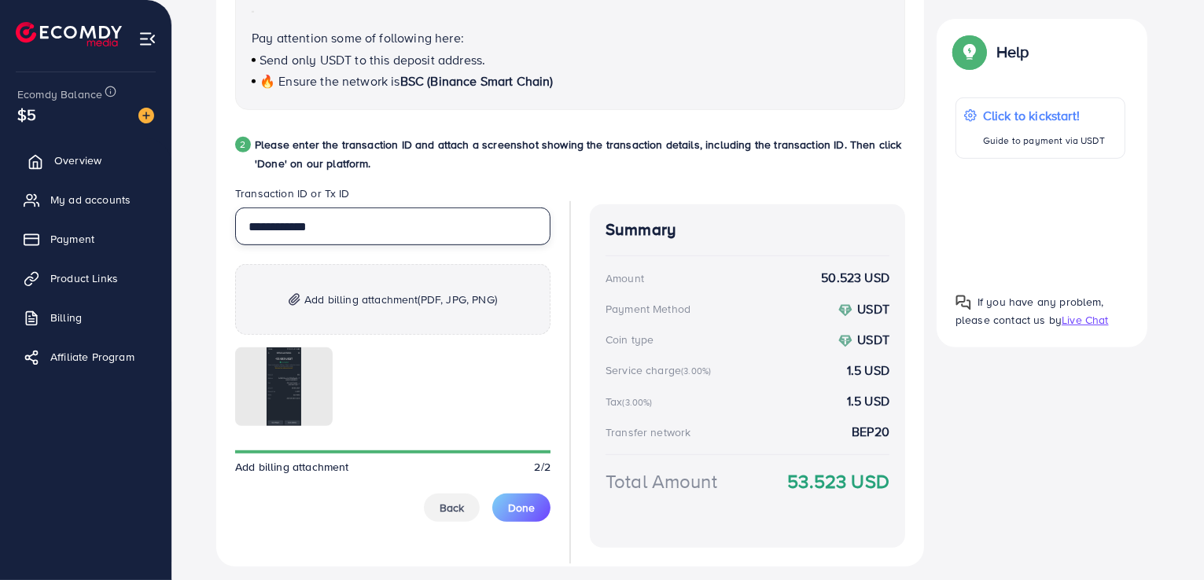
type input "**********"
click at [73, 154] on span "Overview" at bounding box center [77, 161] width 47 height 16
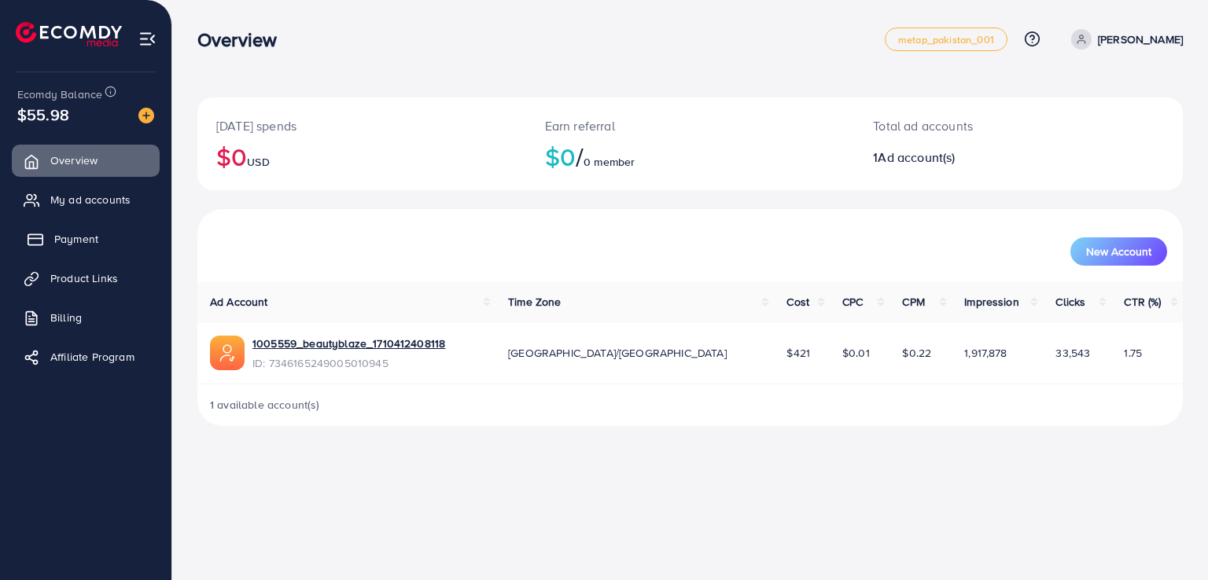
click at [91, 239] on span "Payment" at bounding box center [76, 239] width 44 height 16
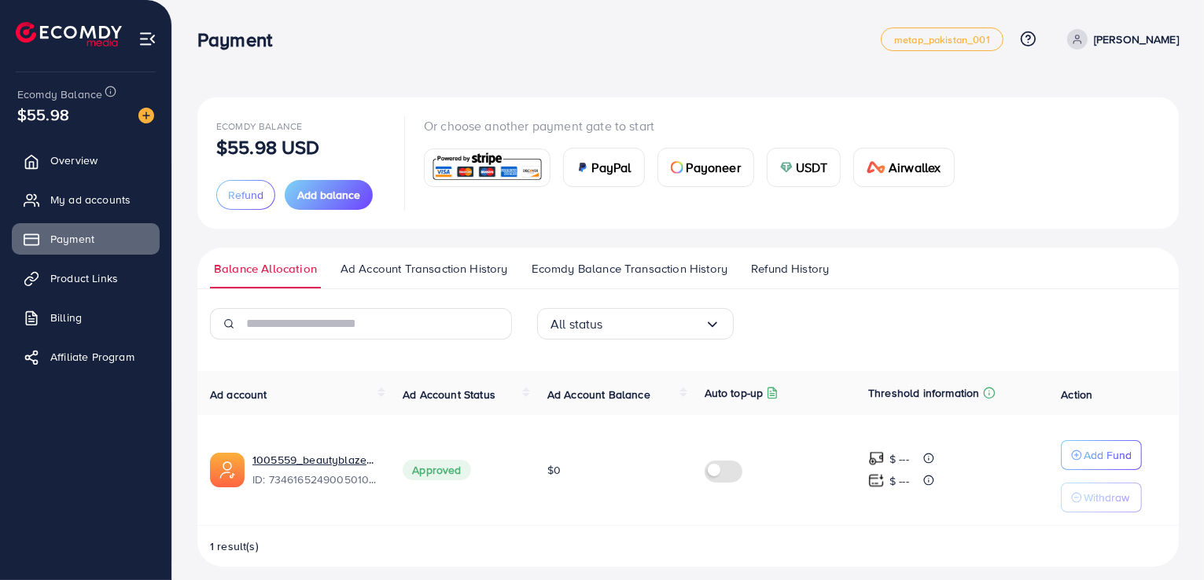
click at [557, 469] on span "$0" at bounding box center [553, 470] width 13 height 16
